Goal: Task Accomplishment & Management: Manage account settings

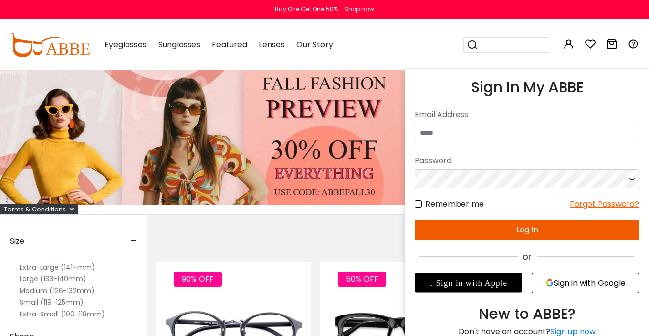
click at [570, 47] on icon at bounding box center [569, 44] width 12 height 12
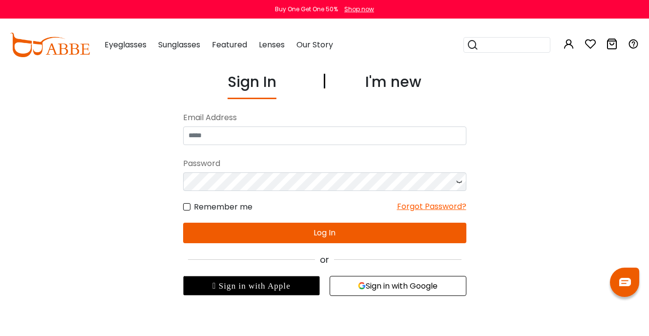
click at [399, 141] on input "email" at bounding box center [324, 135] width 283 height 19
type input "**********"
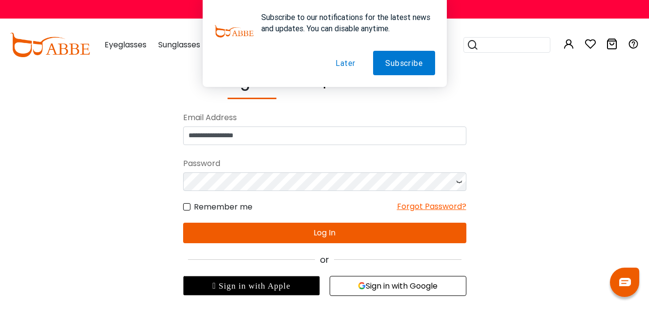
click at [336, 59] on button "Later" at bounding box center [345, 63] width 44 height 24
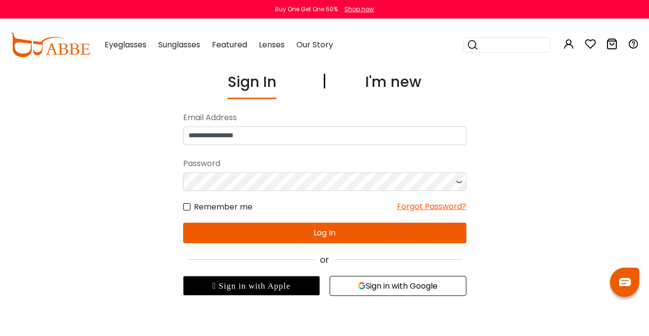
click at [188, 204] on label "Remember me" at bounding box center [217, 207] width 69 height 12
click at [188, 206] on label "Remember me" at bounding box center [217, 207] width 69 height 12
click at [189, 208] on label "Remember me" at bounding box center [217, 207] width 69 height 12
click at [188, 205] on label "Remember me" at bounding box center [217, 207] width 69 height 12
click at [187, 207] on label "Remember me" at bounding box center [217, 207] width 69 height 12
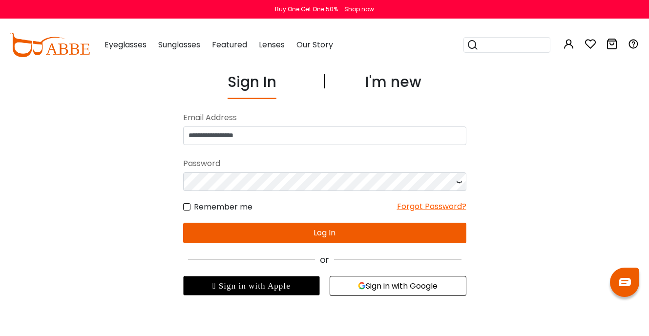
click at [187, 207] on label "Remember me" at bounding box center [217, 207] width 69 height 12
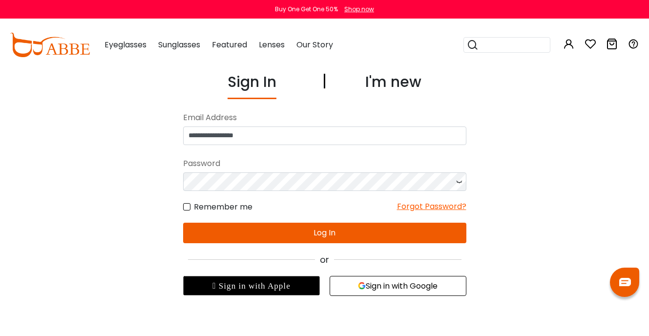
click at [187, 207] on label "Remember me" at bounding box center [217, 207] width 69 height 12
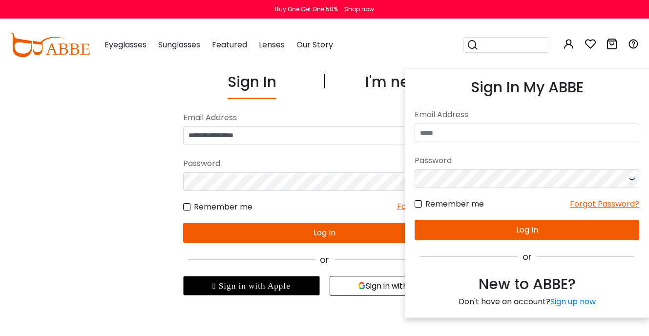
click at [566, 39] on icon at bounding box center [569, 44] width 12 height 12
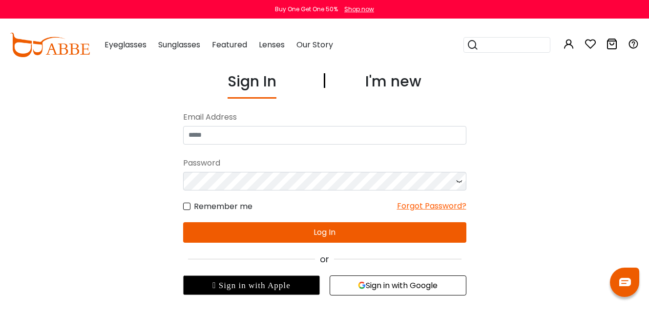
click at [187, 206] on label "Remember me" at bounding box center [217, 206] width 69 height 12
click at [187, 205] on label "Remember me" at bounding box center [217, 206] width 69 height 12
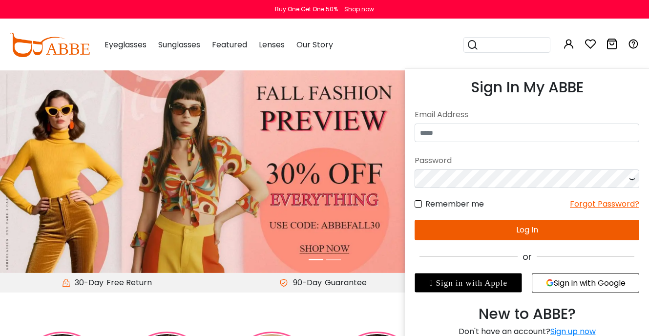
click at [569, 46] on icon at bounding box center [569, 44] width 12 height 12
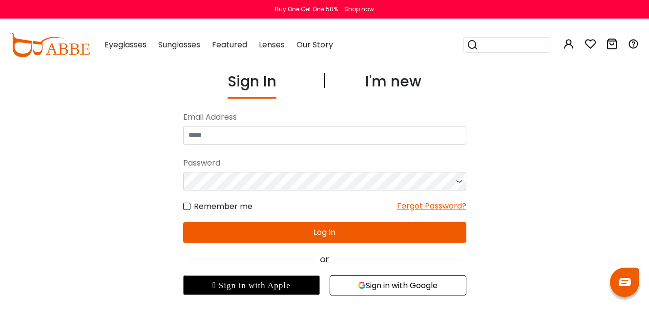
click at [186, 206] on label "Remember me" at bounding box center [217, 206] width 69 height 12
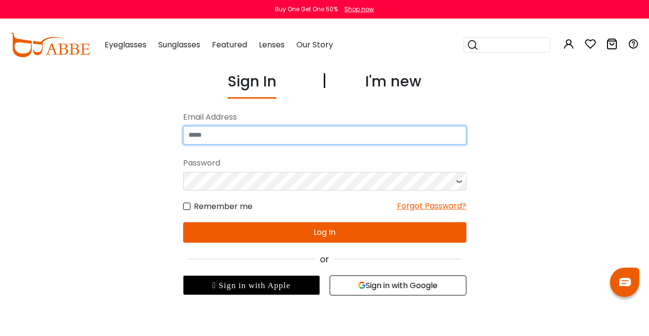
click at [196, 131] on input "email" at bounding box center [324, 135] width 283 height 19
type input "**********"
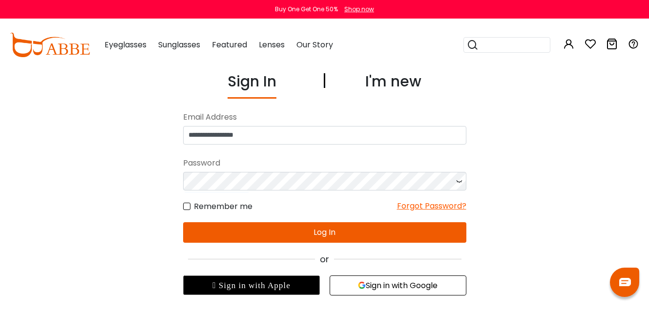
click at [189, 206] on label "Remember me" at bounding box center [217, 206] width 69 height 12
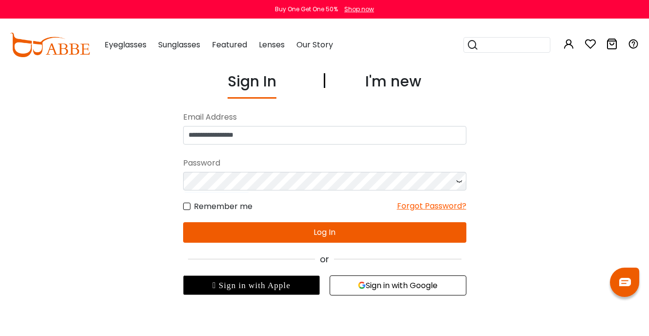
click at [189, 206] on label "Remember me" at bounding box center [217, 206] width 69 height 12
click at [315, 232] on button "Log In" at bounding box center [324, 232] width 283 height 21
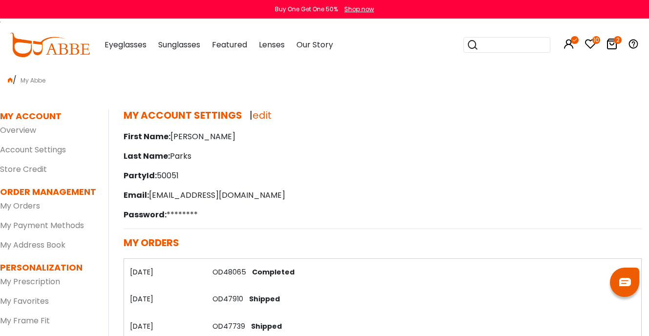
click at [588, 44] on icon at bounding box center [590, 44] width 12 height 12
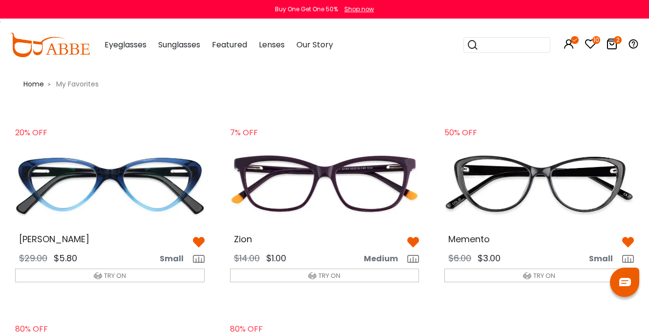
click at [614, 40] on icon at bounding box center [612, 44] width 12 height 12
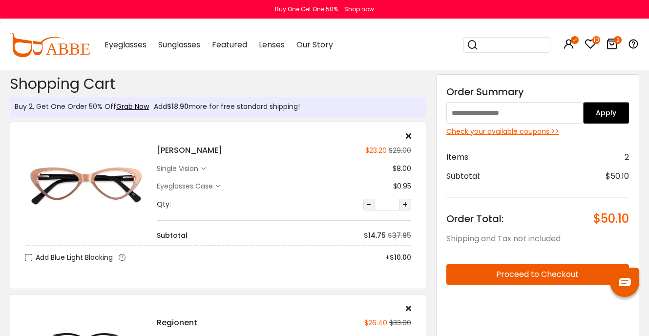
click at [591, 42] on icon at bounding box center [590, 44] width 12 height 12
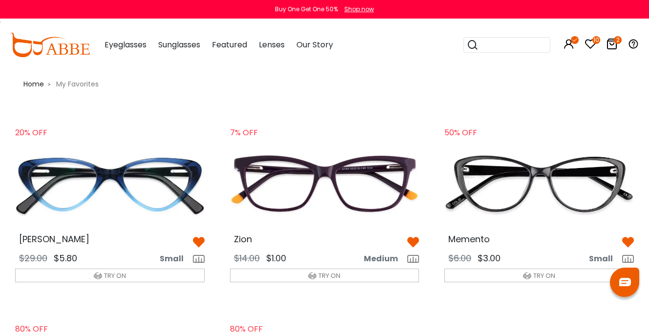
click at [610, 44] on icon at bounding box center [612, 44] width 12 height 12
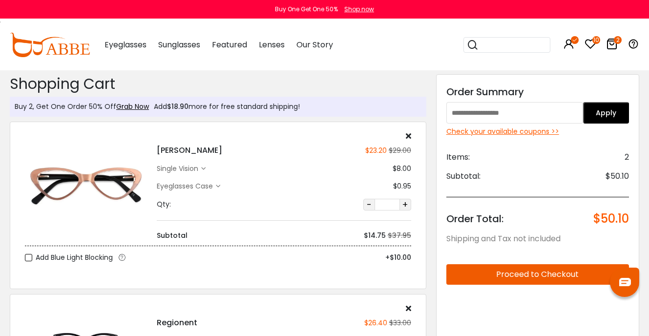
click at [411, 137] on div "Hannah $23.20 $29.00 single vision $8.00 -" at bounding box center [284, 186] width 264 height 109
click at [410, 134] on icon at bounding box center [408, 136] width 5 height 8
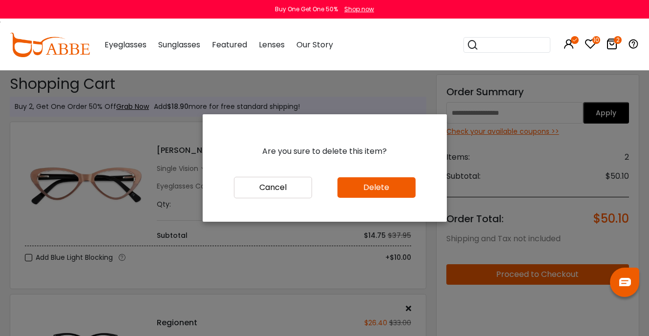
click at [387, 193] on button "Delete" at bounding box center [376, 187] width 78 height 21
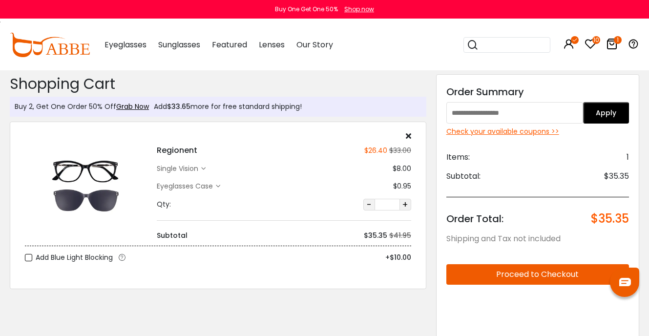
click at [206, 171] on div "single vision" at bounding box center [181, 169] width 49 height 10
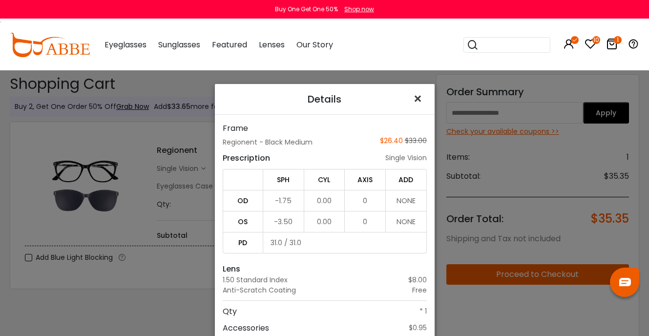
click at [413, 97] on span "×" at bounding box center [420, 98] width 14 height 21
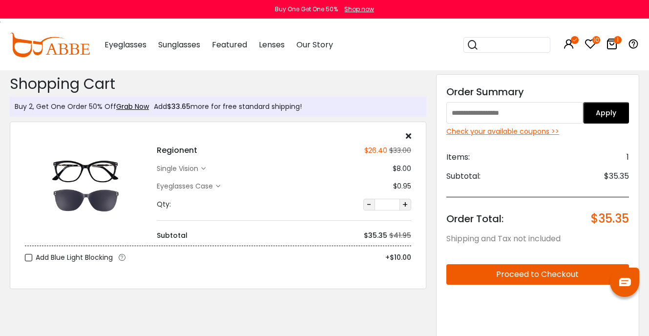
click at [171, 168] on div "single vision" at bounding box center [179, 169] width 44 height 10
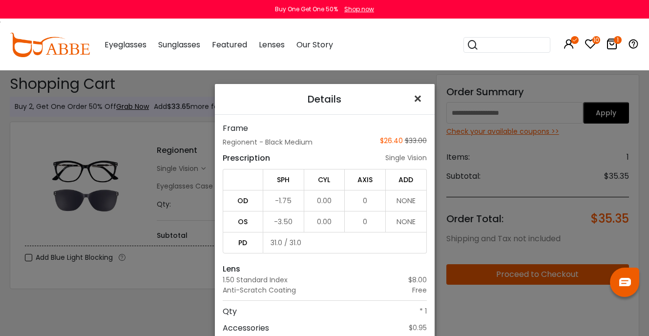
click at [414, 98] on span "×" at bounding box center [420, 98] width 14 height 21
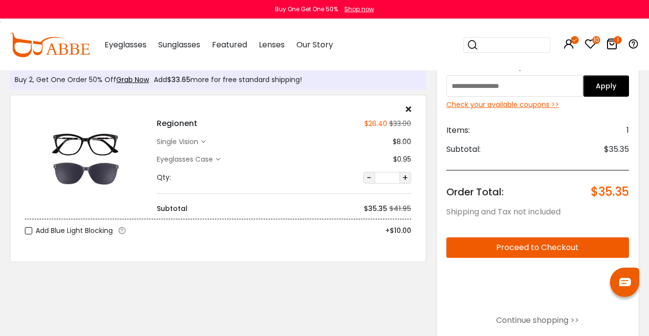
scroll to position [46, 0]
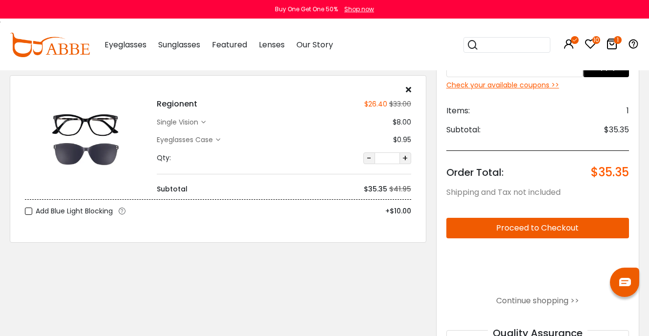
click at [99, 158] on img at bounding box center [86, 139] width 122 height 61
click at [220, 138] on icon at bounding box center [218, 140] width 4 height 4
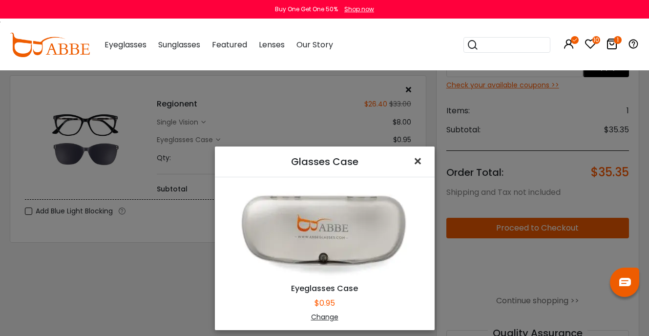
click at [415, 159] on span "×" at bounding box center [420, 161] width 14 height 21
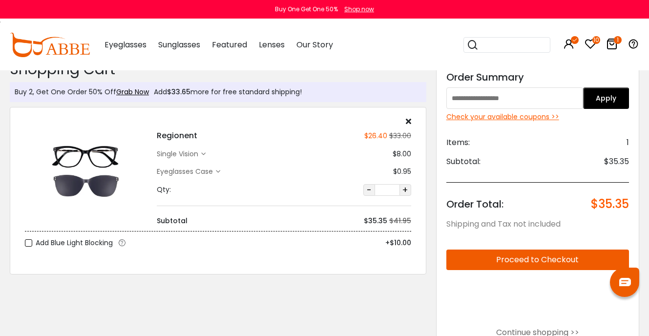
scroll to position [11, 0]
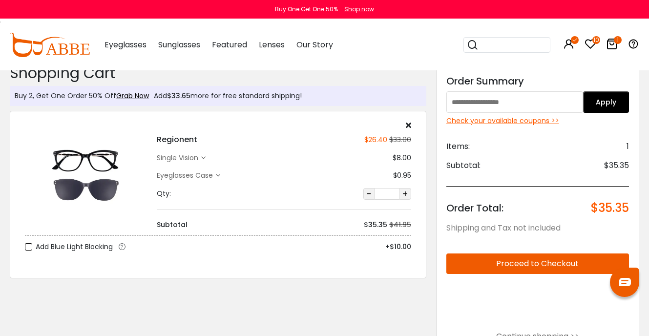
click at [77, 155] on img at bounding box center [86, 175] width 122 height 61
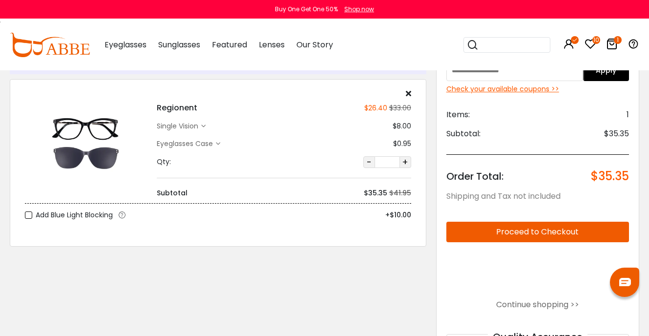
scroll to position [0, 0]
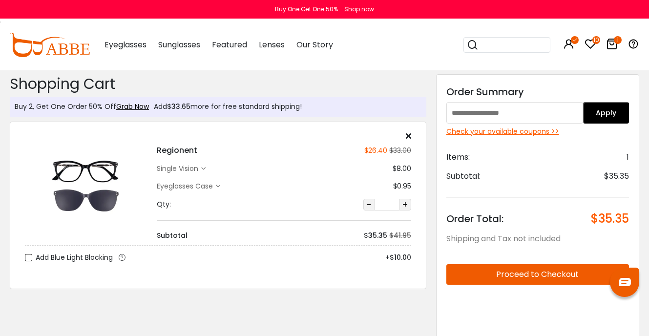
click at [490, 133] on div "Check your available coupons >>" at bounding box center [537, 131] width 183 height 10
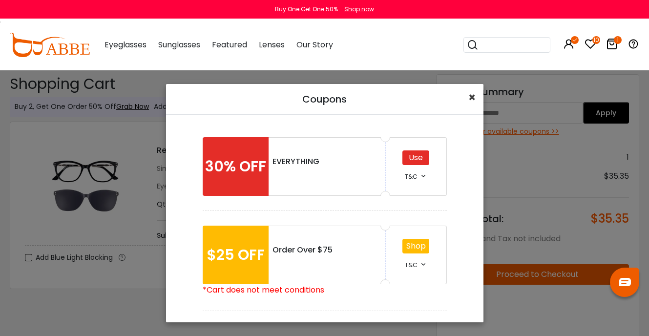
click at [472, 98] on span "×" at bounding box center [471, 97] width 7 height 16
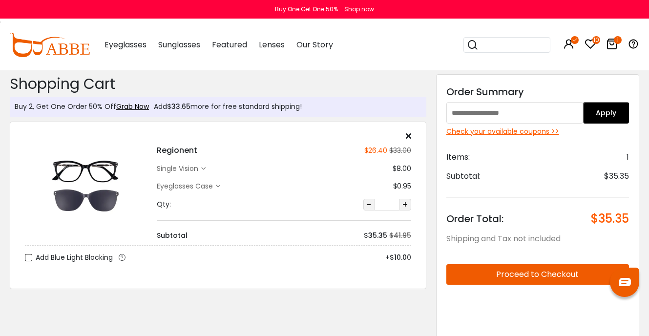
click at [590, 42] on icon at bounding box center [590, 44] width 12 height 12
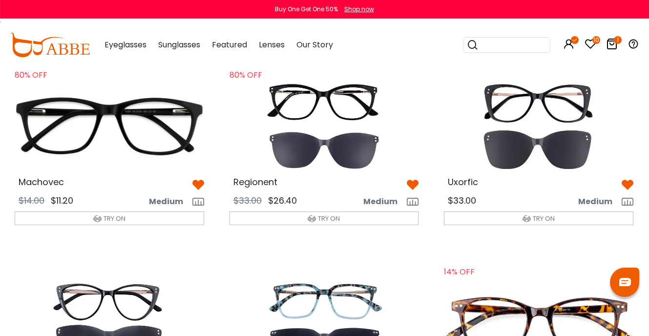
scroll to position [257, 1]
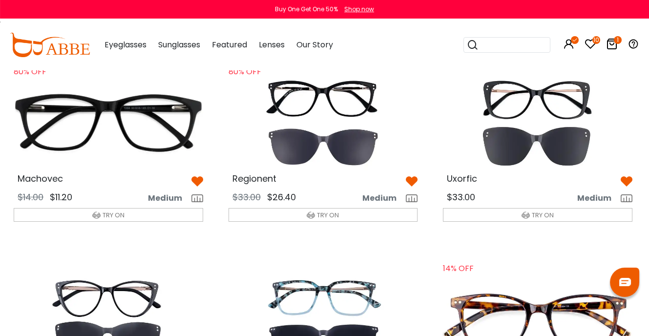
click at [351, 151] on img at bounding box center [323, 123] width 205 height 103
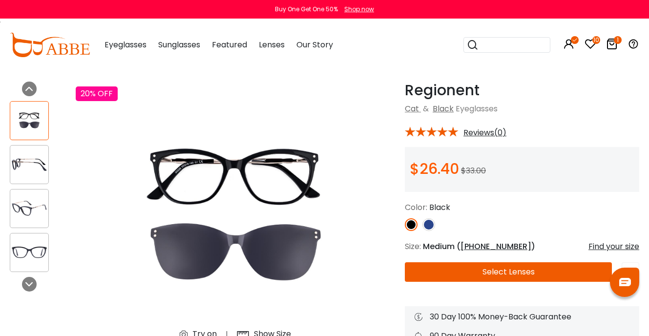
scroll to position [34, 0]
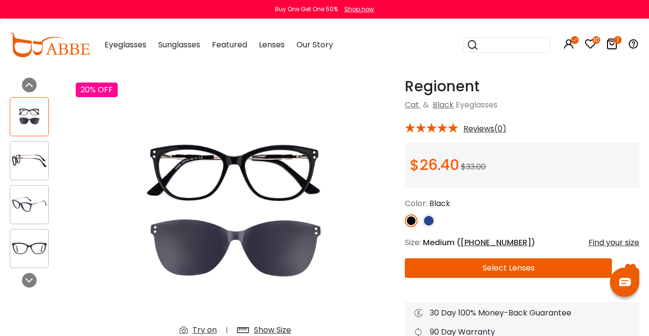
click at [430, 220] on img at bounding box center [428, 220] width 13 height 13
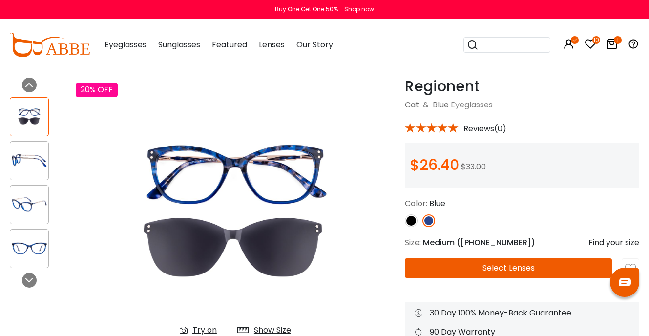
click at [411, 220] on img at bounding box center [411, 220] width 13 height 13
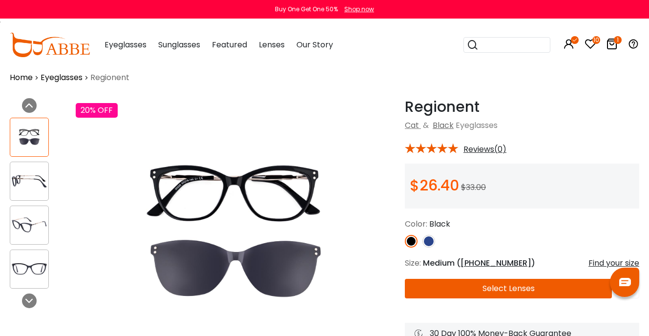
scroll to position [0, 0]
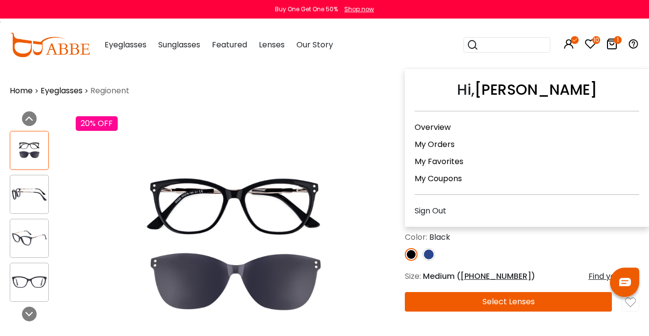
click at [571, 49] on icon at bounding box center [569, 44] width 12 height 12
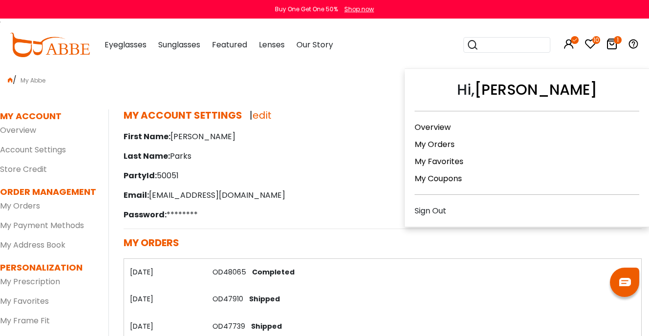
click at [567, 45] on icon at bounding box center [569, 44] width 12 height 12
click at [437, 205] on div "Sign Out" at bounding box center [527, 211] width 225 height 12
